Goal: Browse casually: Explore the website without a specific task or goal

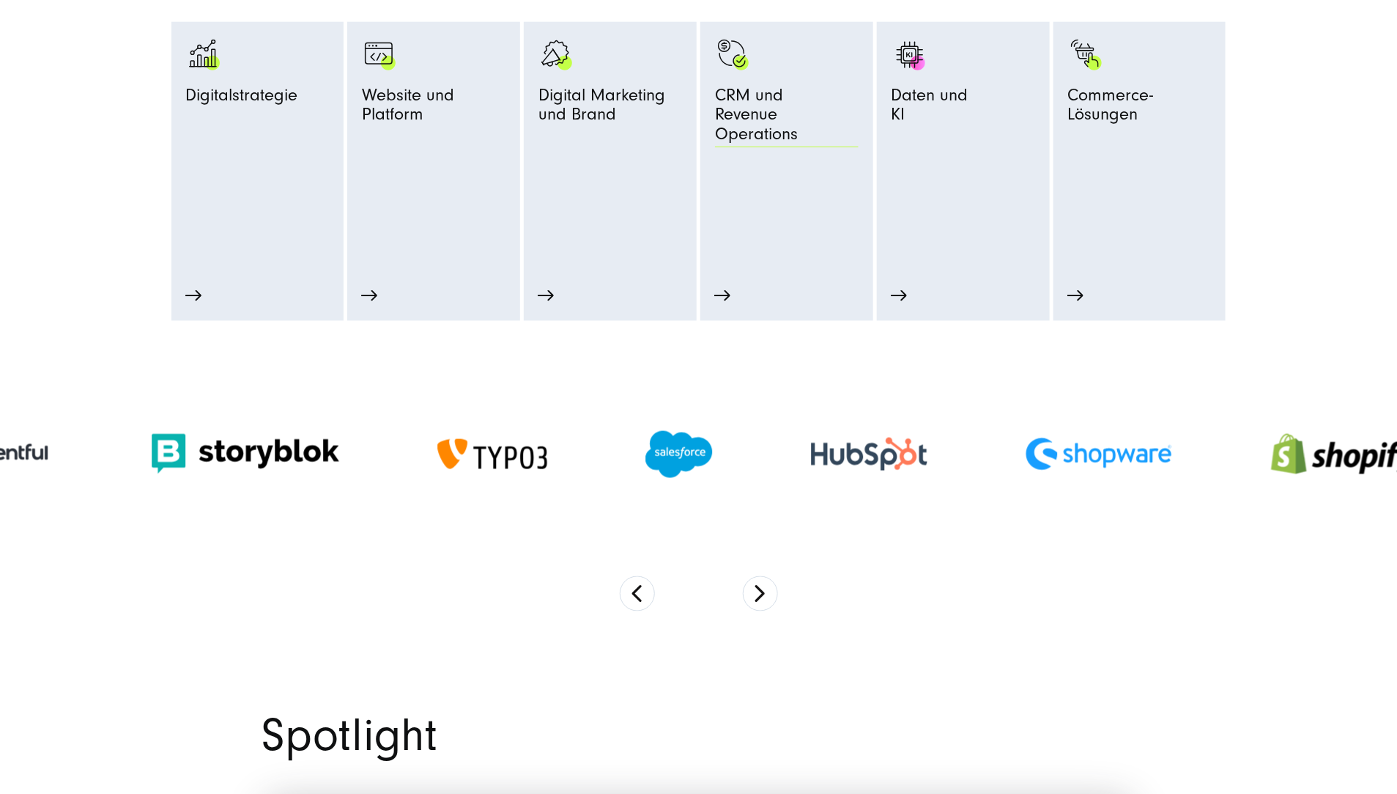
scroll to position [870, 0]
click at [760, 610] on button "Next" at bounding box center [760, 591] width 35 height 35
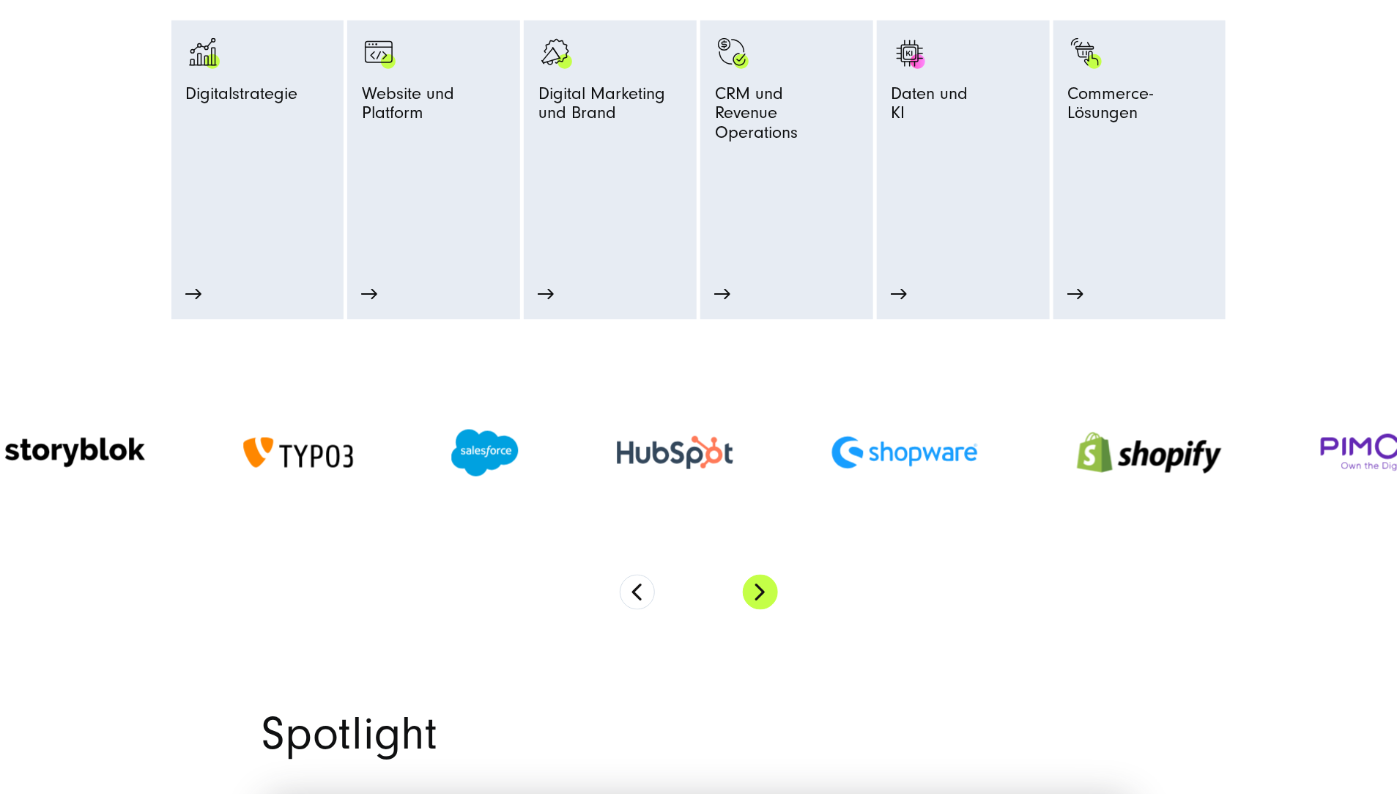
click at [760, 610] on button "Next" at bounding box center [760, 591] width 35 height 35
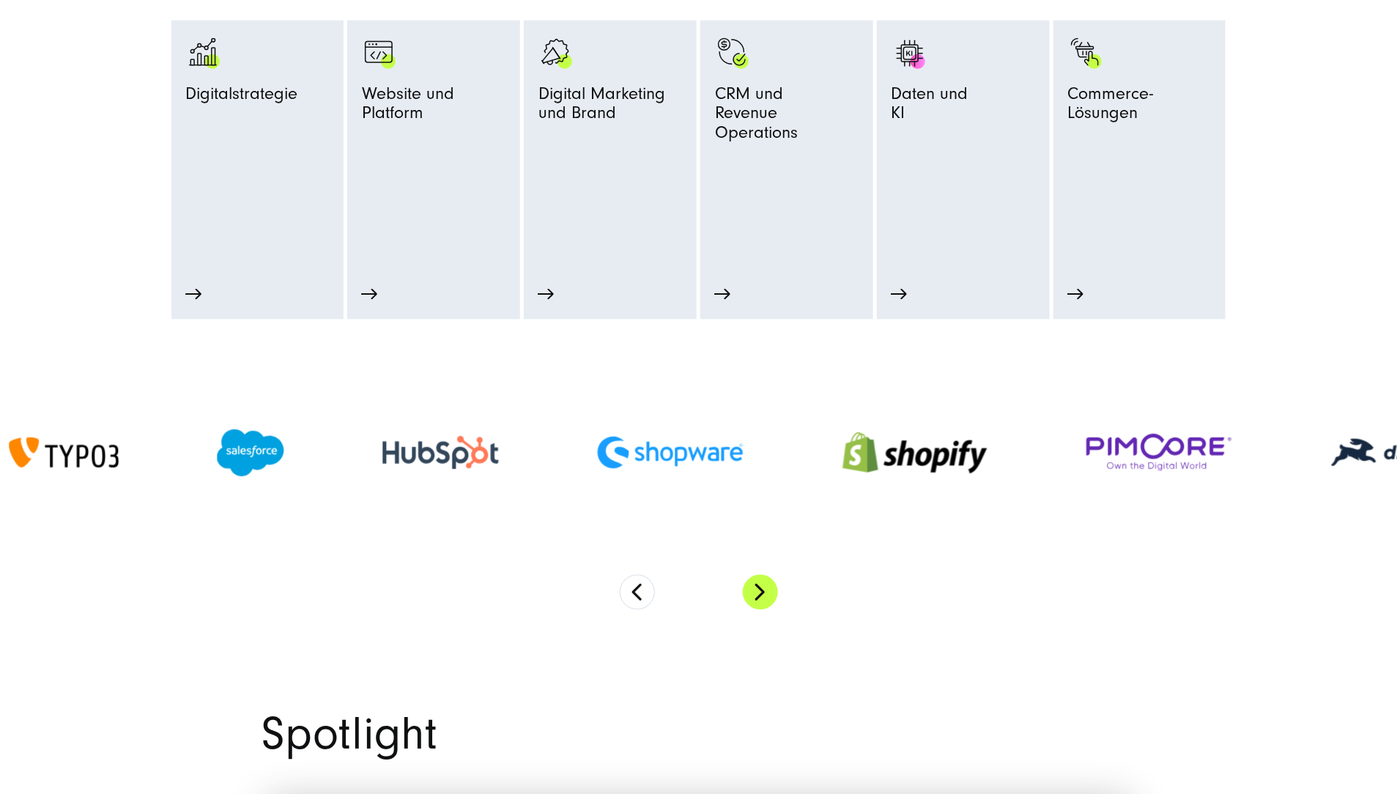
click at [760, 610] on button "Next" at bounding box center [760, 591] width 35 height 35
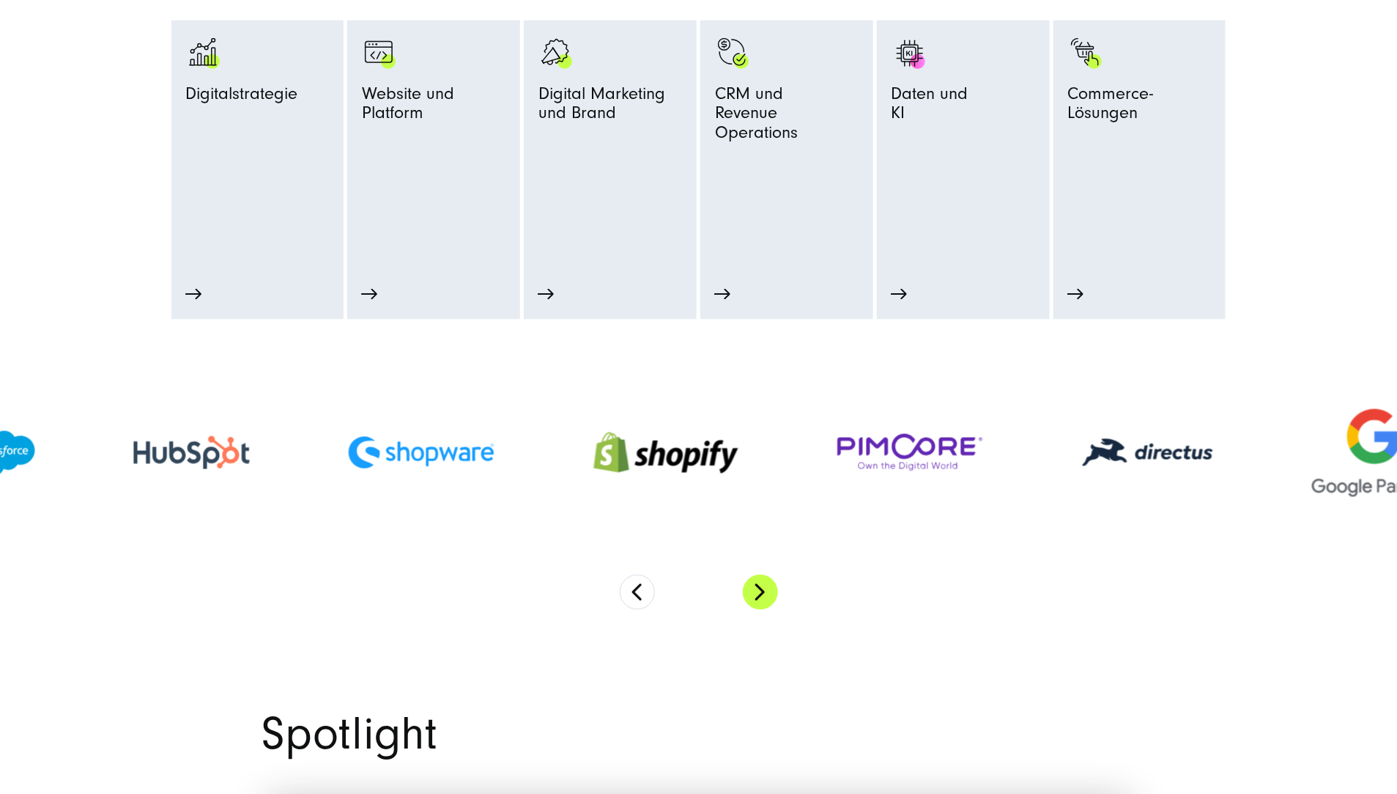
click at [760, 610] on button "Next" at bounding box center [760, 591] width 35 height 35
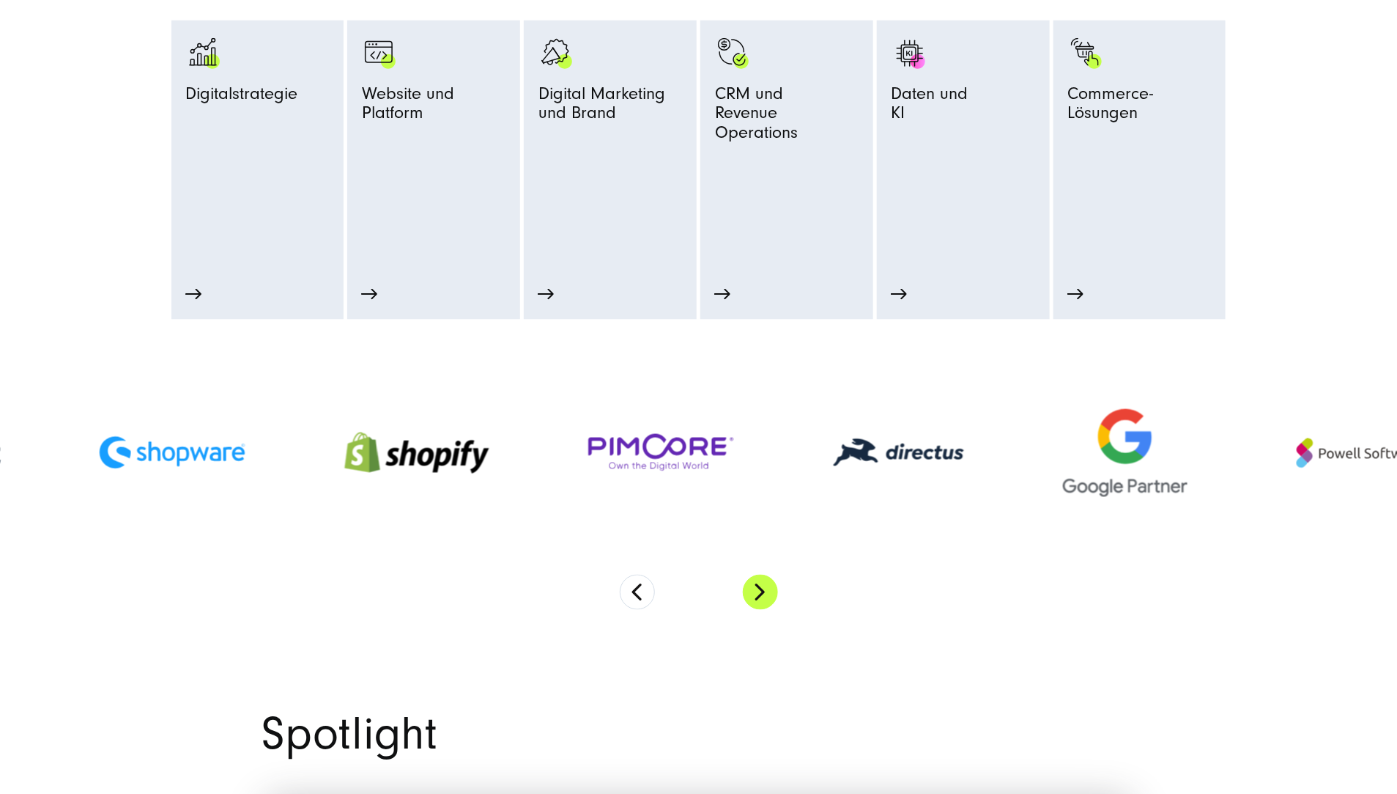
click at [760, 610] on button "Next" at bounding box center [760, 591] width 35 height 35
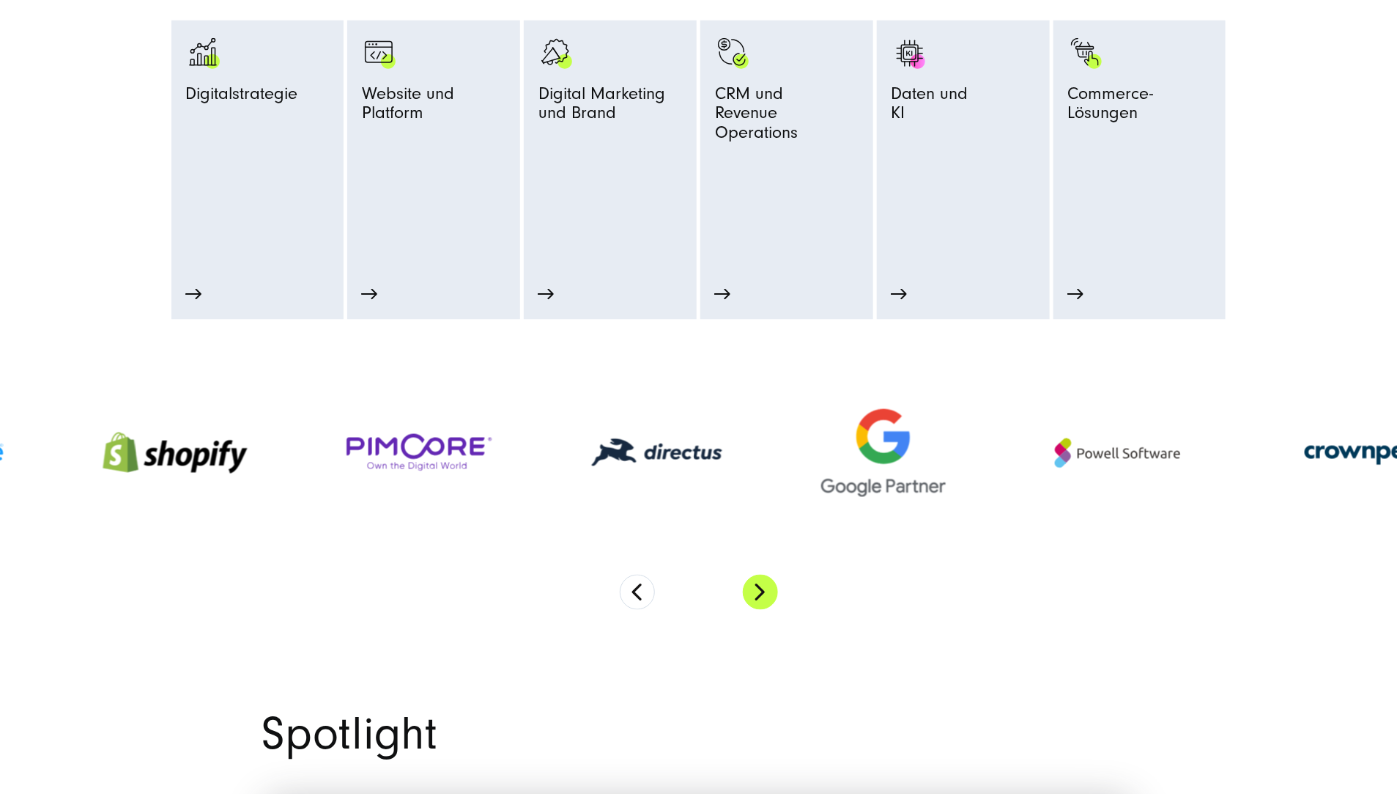
click at [760, 610] on button "Next" at bounding box center [760, 591] width 35 height 35
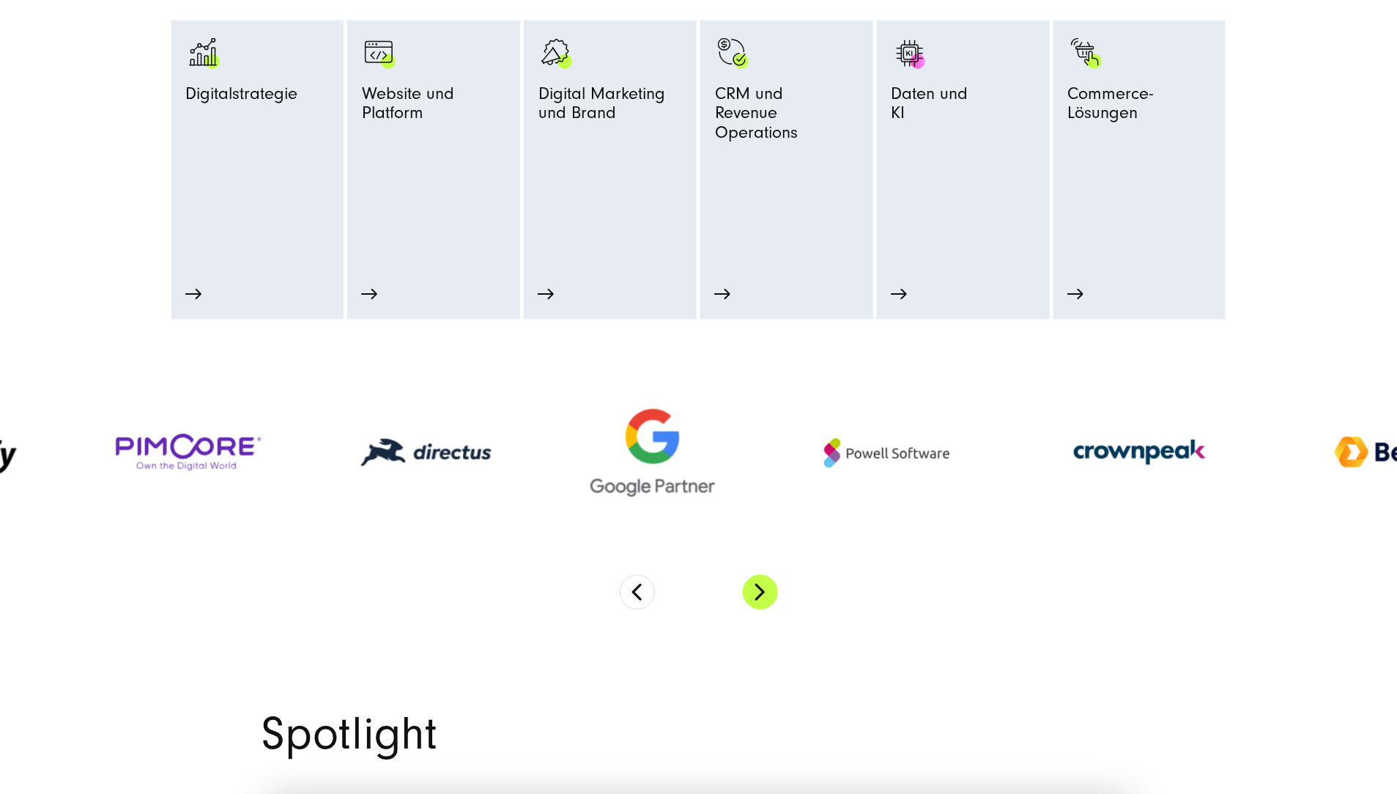
click at [760, 610] on button "Next" at bounding box center [760, 591] width 35 height 35
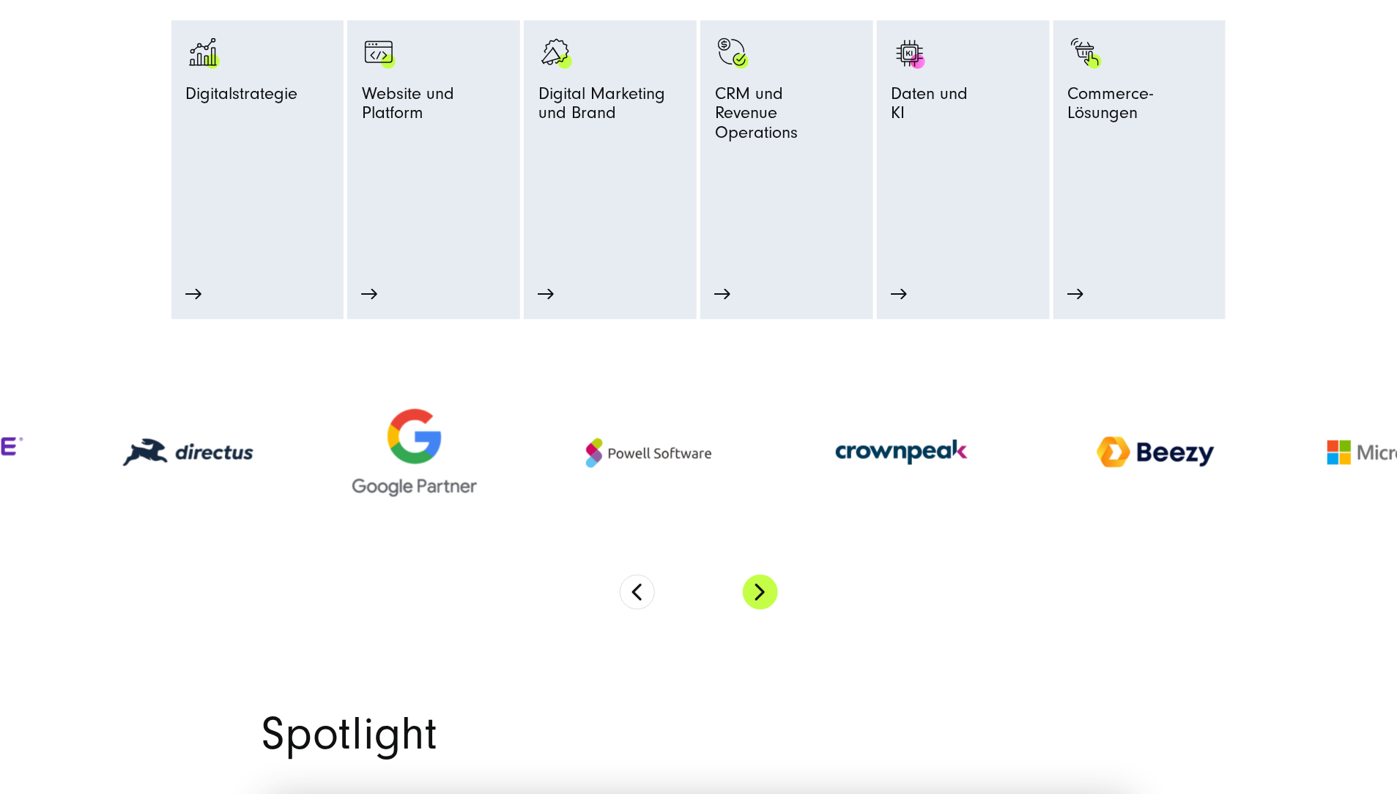
click at [766, 610] on button "Next" at bounding box center [760, 591] width 35 height 35
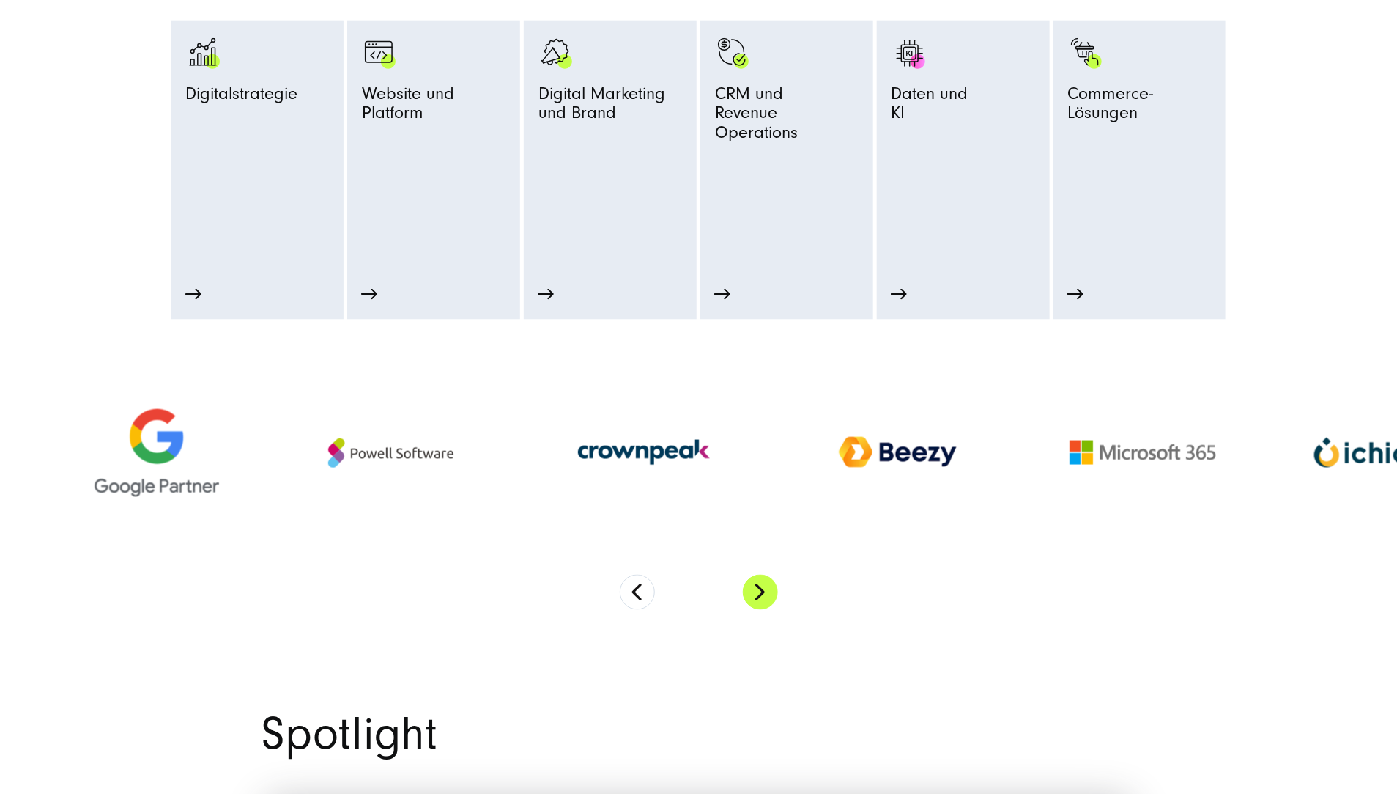
click at [766, 610] on button "Next" at bounding box center [760, 591] width 35 height 35
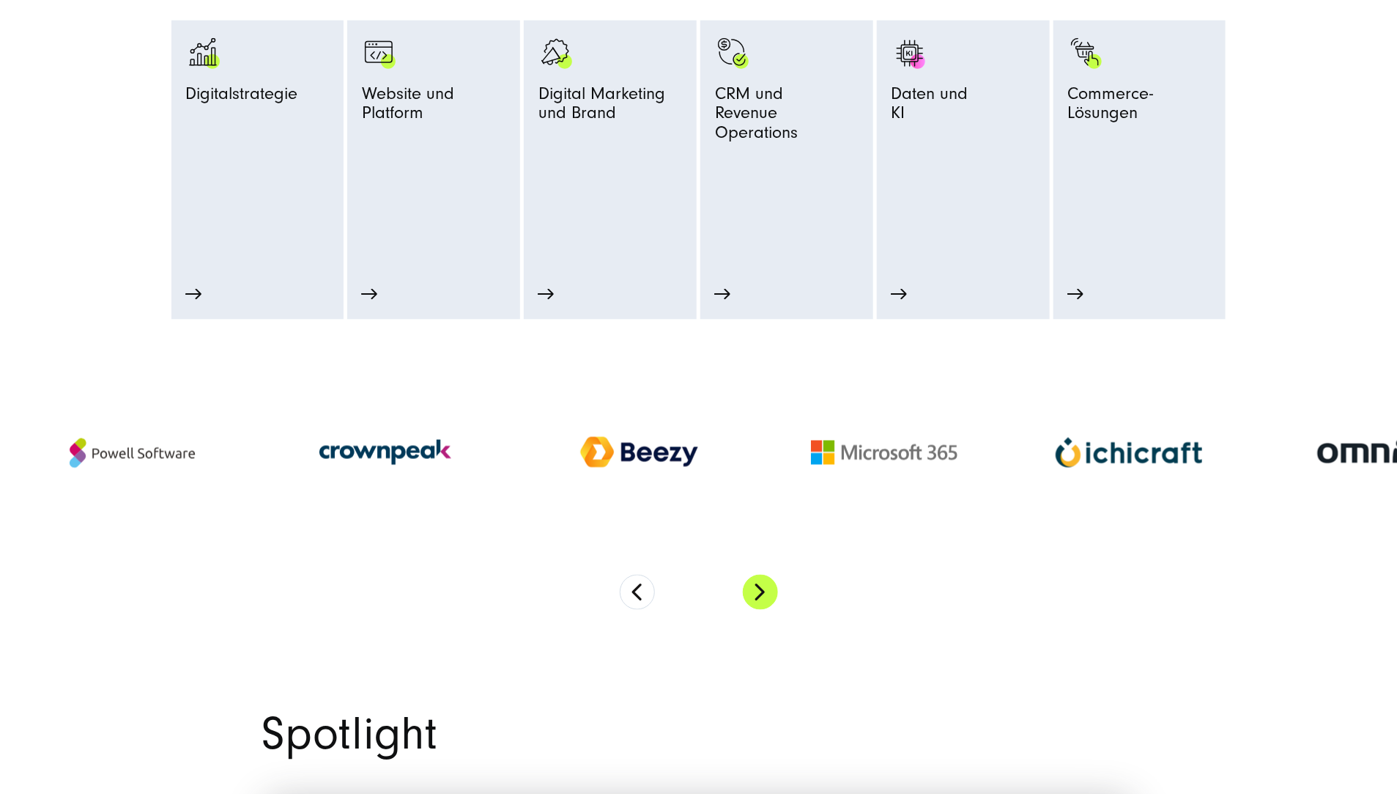
click at [772, 610] on button "Next" at bounding box center [760, 591] width 35 height 35
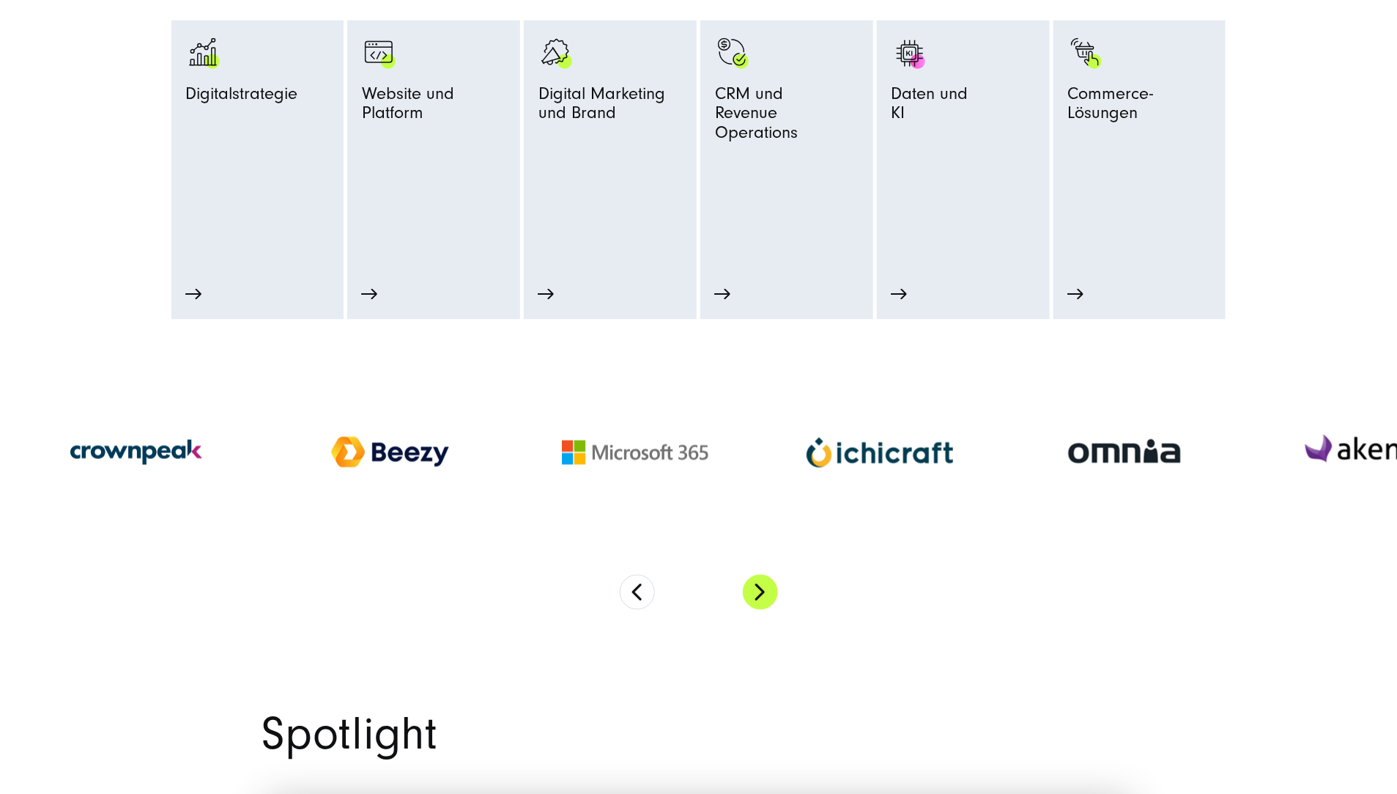
click at [772, 610] on button "Next" at bounding box center [760, 591] width 35 height 35
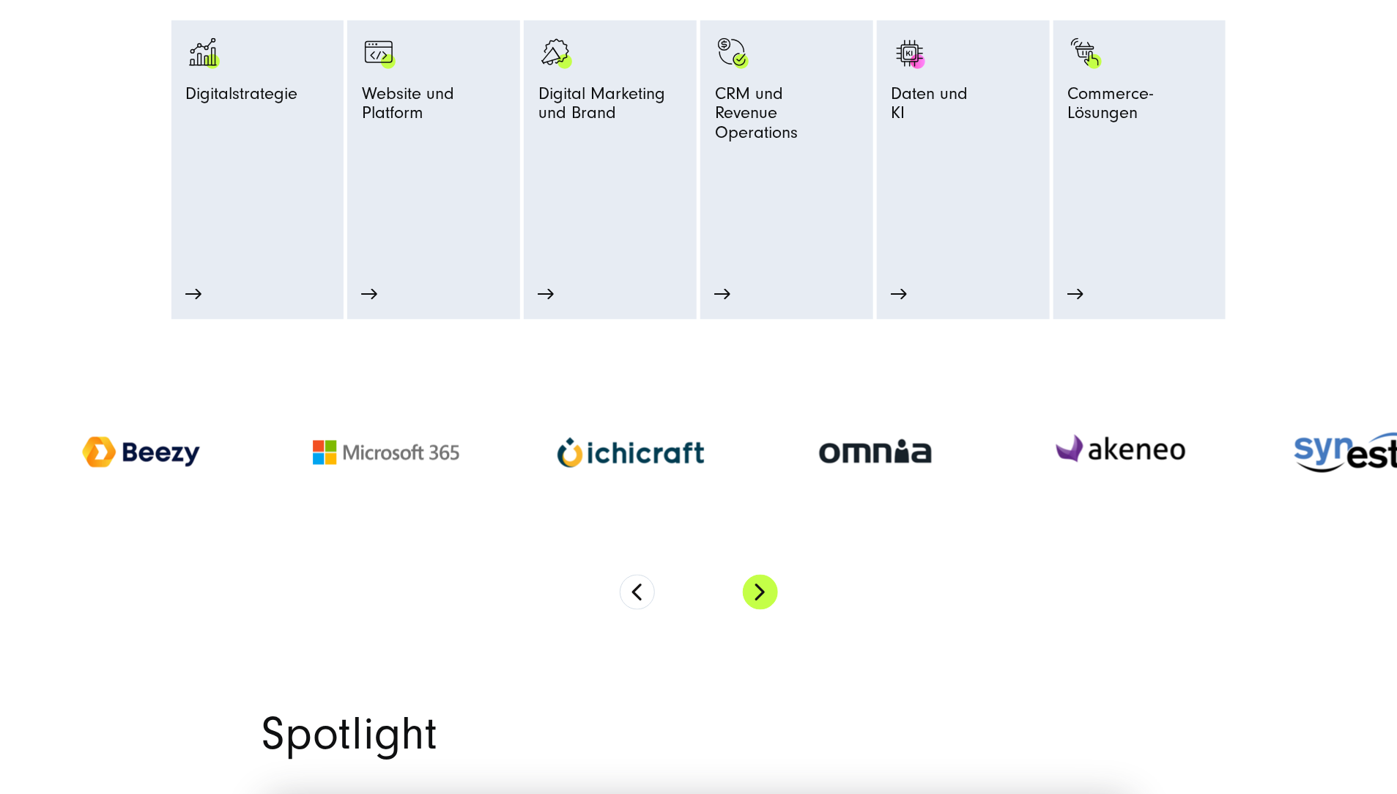
click at [764, 610] on button "Next" at bounding box center [760, 591] width 35 height 35
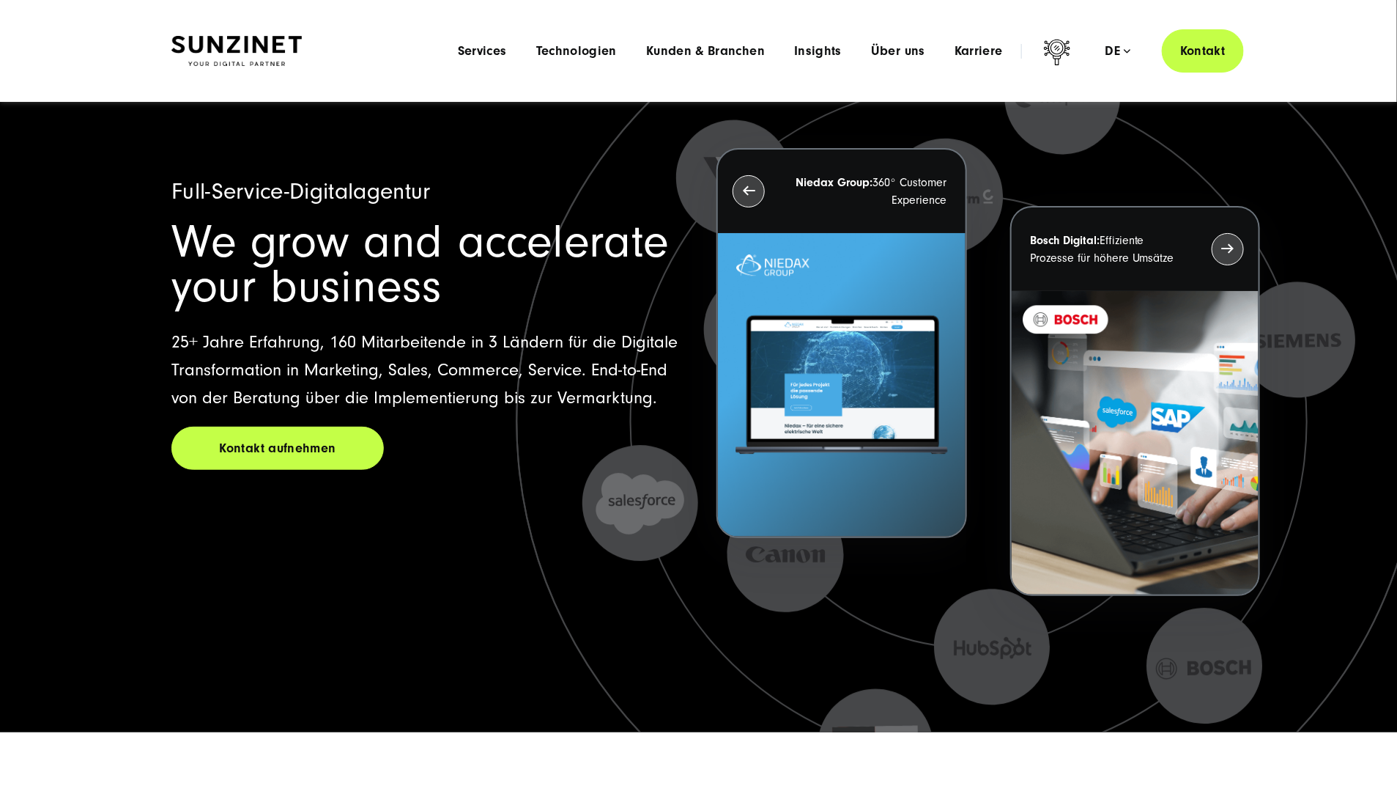
scroll to position [0, 0]
